Goal: Find specific page/section: Find specific page/section

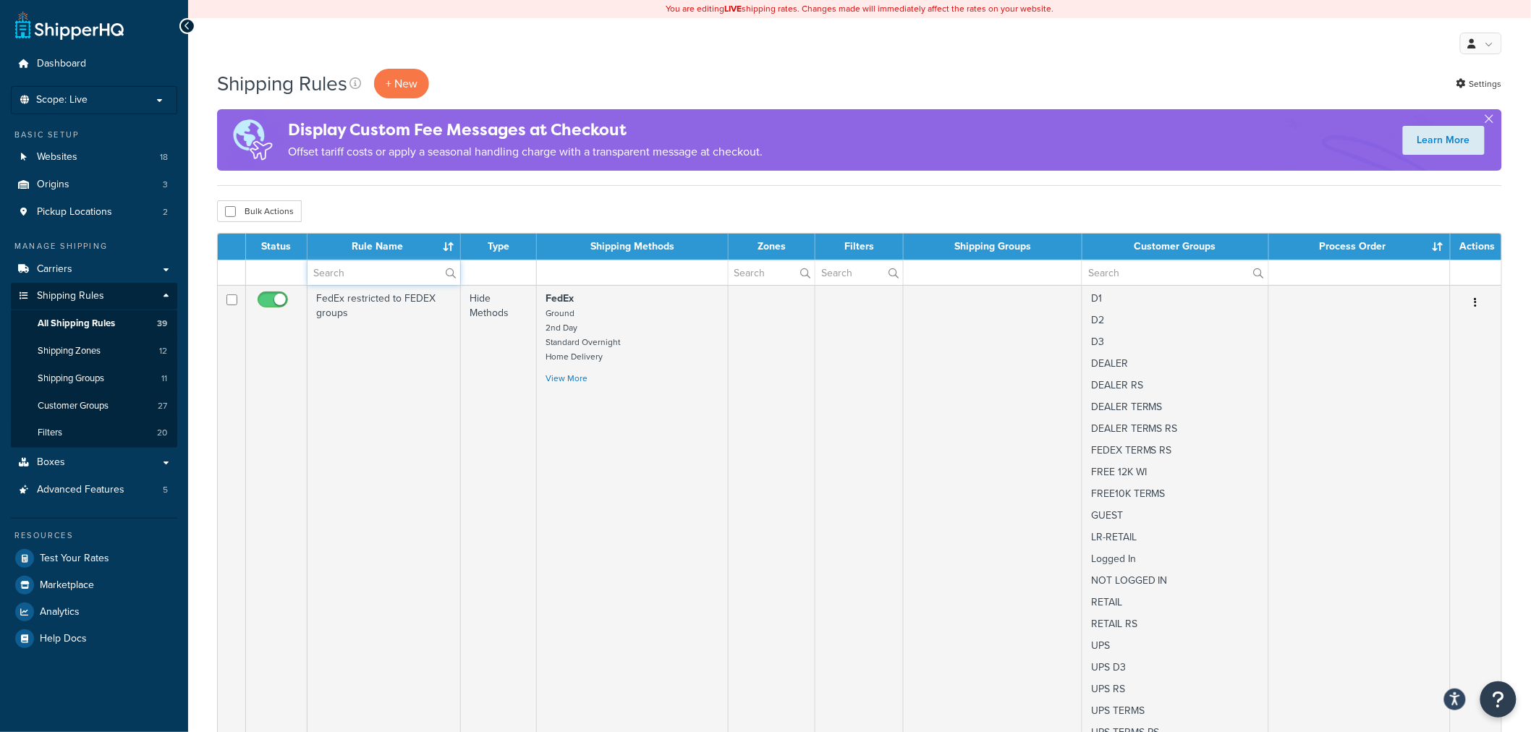
click at [364, 279] on input "text" at bounding box center [384, 273] width 153 height 25
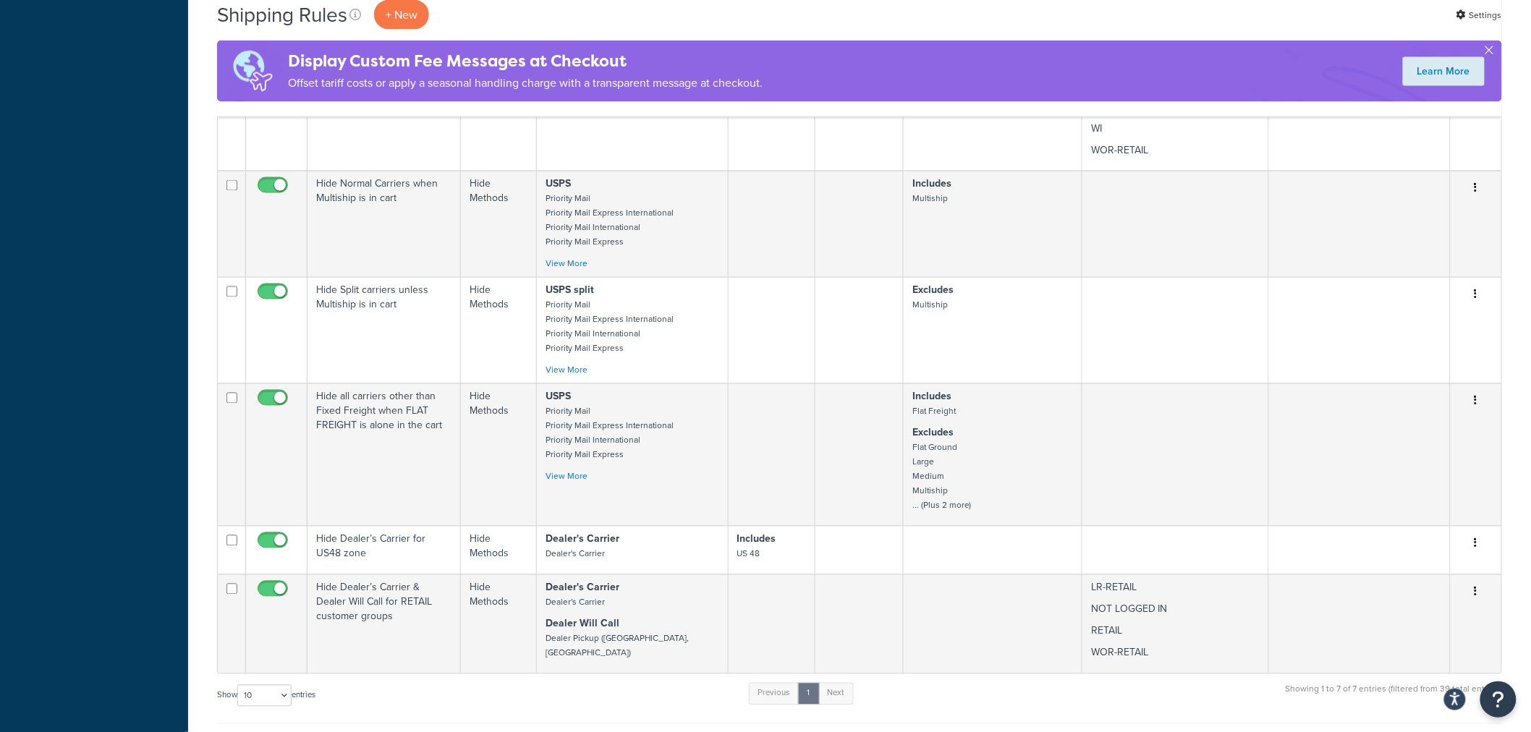
scroll to position [965, 0]
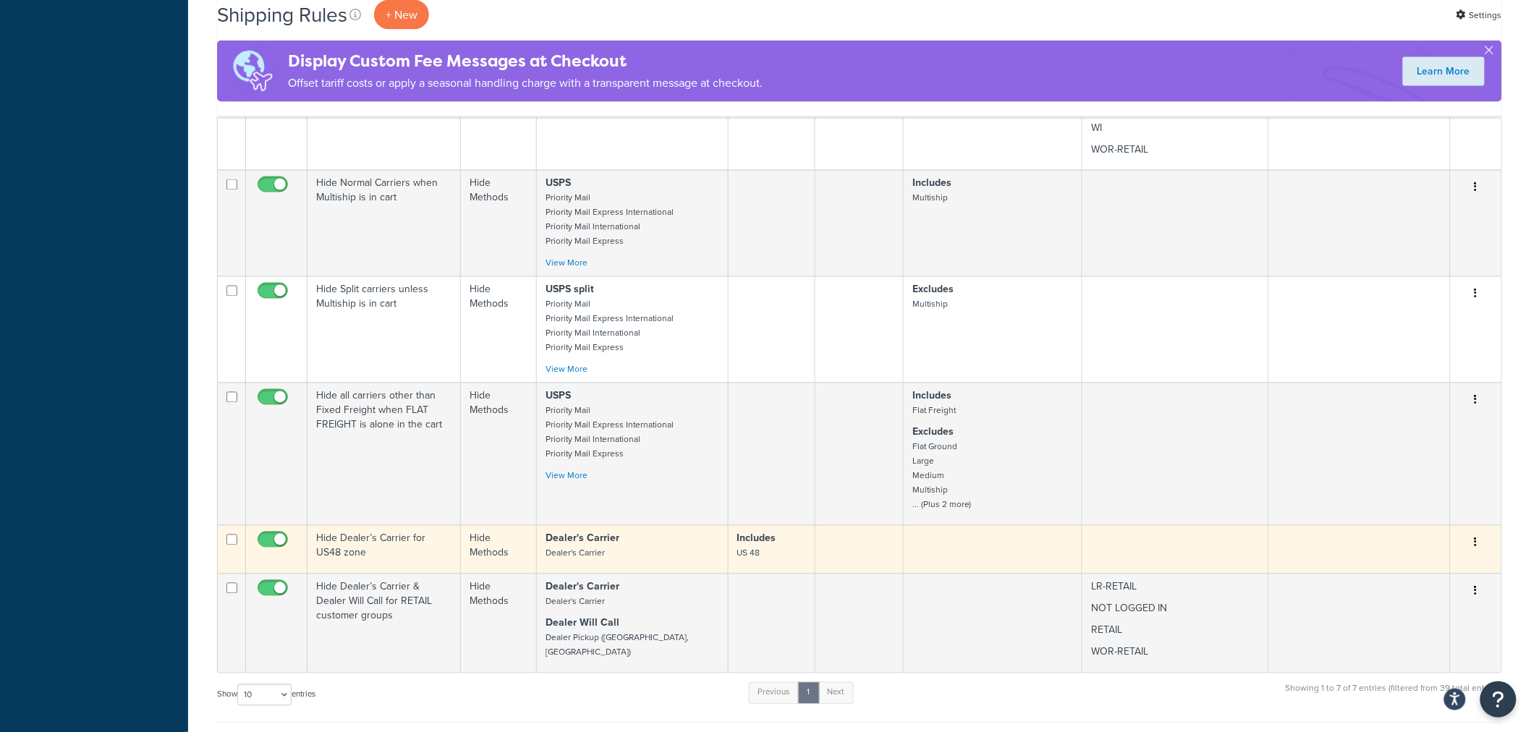
type input "carrier"
click at [400, 551] on td "Hide Dealer’s Carrier for US48 zone" at bounding box center [384, 549] width 153 height 48
